Goal: Browse casually

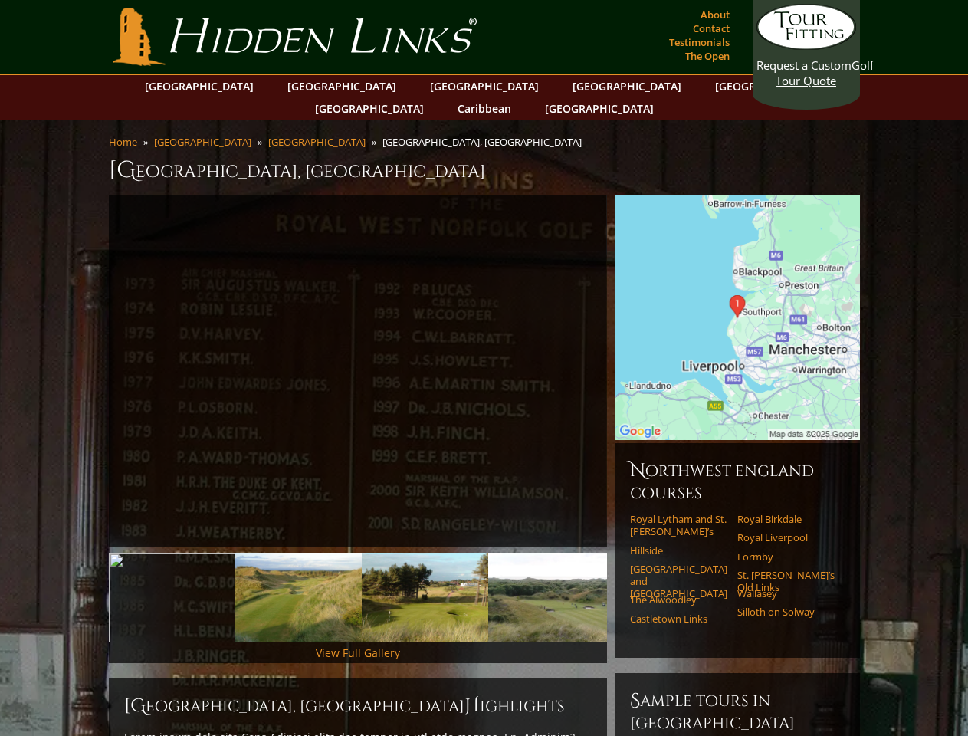
click at [86, 356] on link "Previous" at bounding box center [86, 371] width 31 height 31
click at [630, 356] on link "Next" at bounding box center [630, 371] width 31 height 31
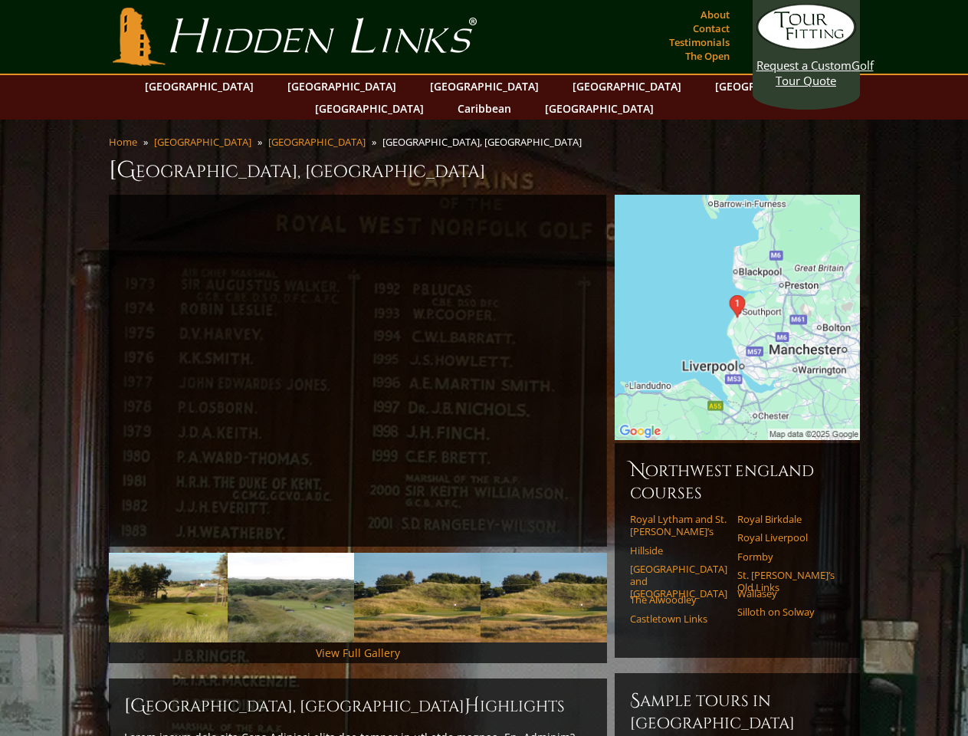
click at [101, 575] on img at bounding box center [38, 598] width 126 height 90
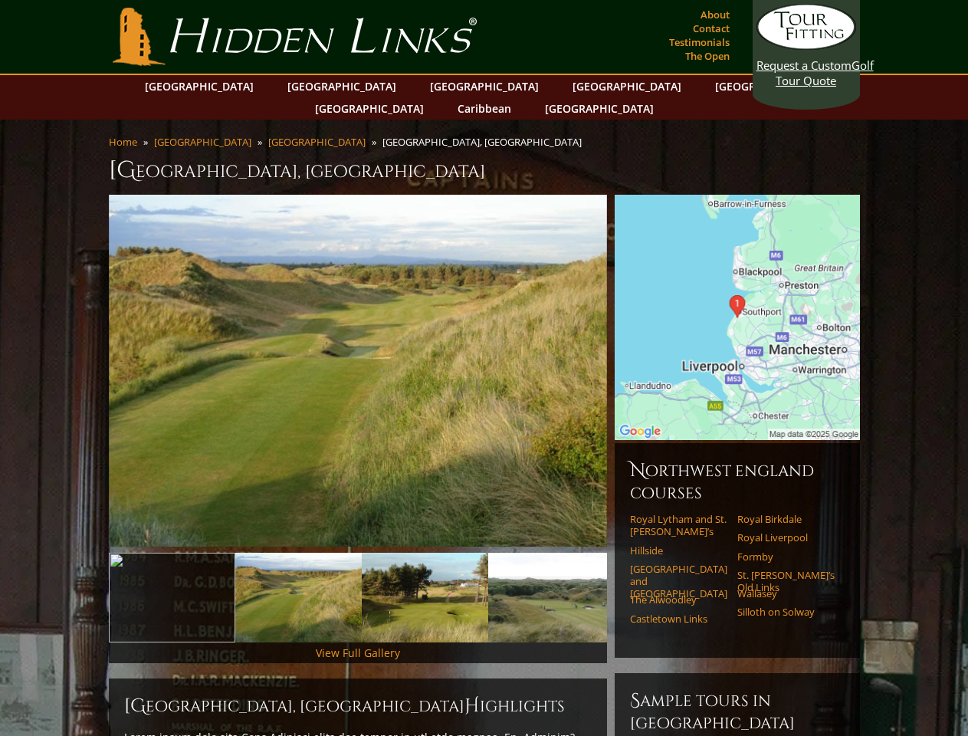
click at [298, 575] on img at bounding box center [298, 598] width 126 height 90
click at [425, 575] on img at bounding box center [425, 598] width 126 height 90
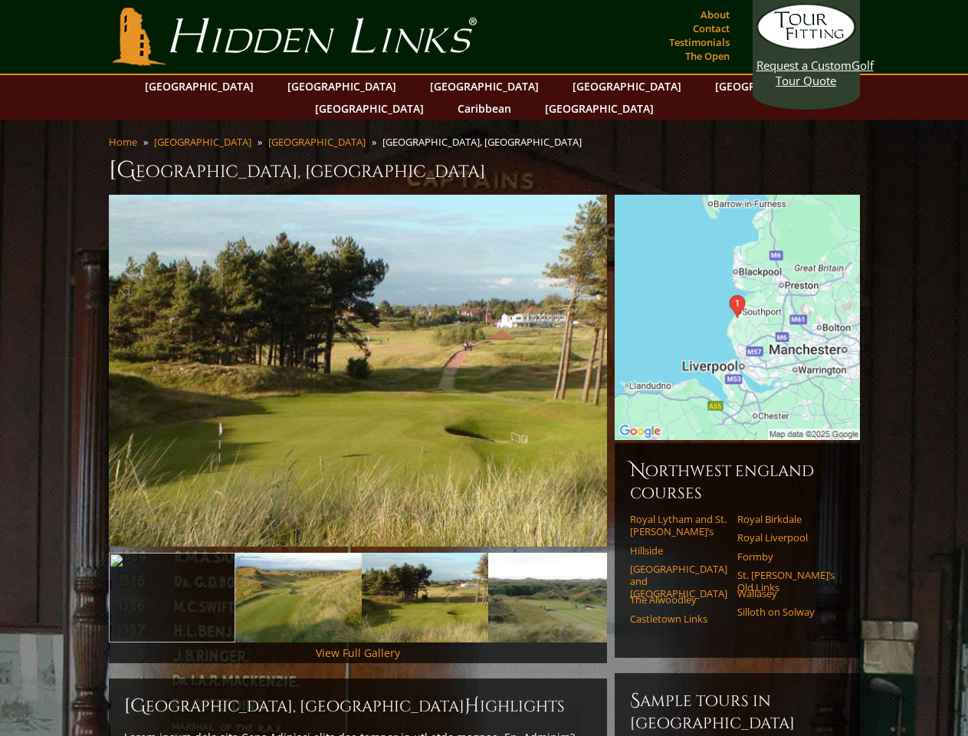
click at [551, 575] on img at bounding box center [551, 598] width 126 height 90
